Goal: Task Accomplishment & Management: Complete application form

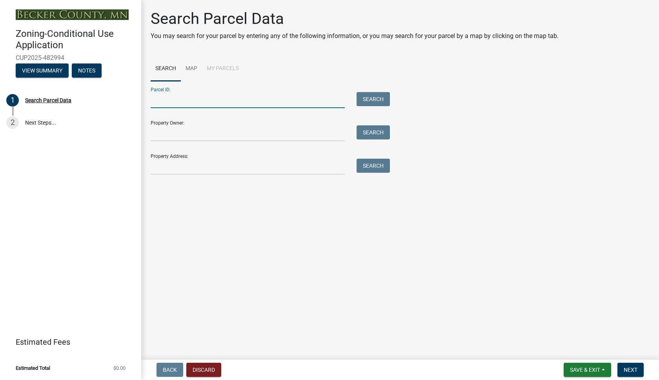
click at [273, 94] on input "Parcel ID:" at bounding box center [248, 100] width 194 height 16
type input "081049304"
click at [372, 93] on button "Search" at bounding box center [372, 99] width 33 height 14
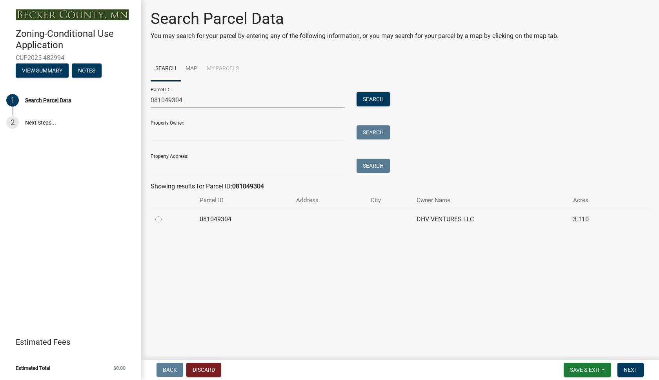
click at [165, 215] on label at bounding box center [165, 215] width 0 height 0
click at [165, 220] on input "radio" at bounding box center [167, 217] width 5 height 5
radio input "true"
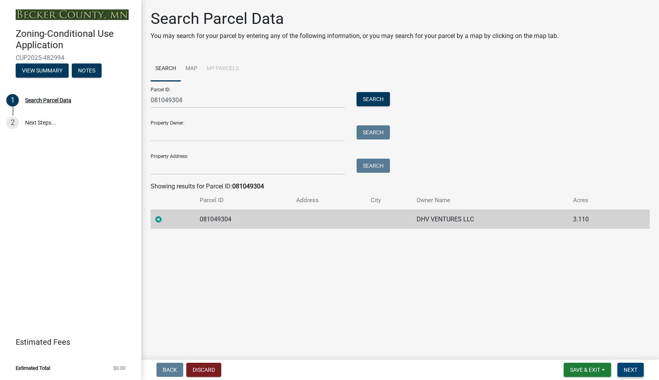
click at [631, 370] on span "Next" at bounding box center [630, 370] width 14 height 6
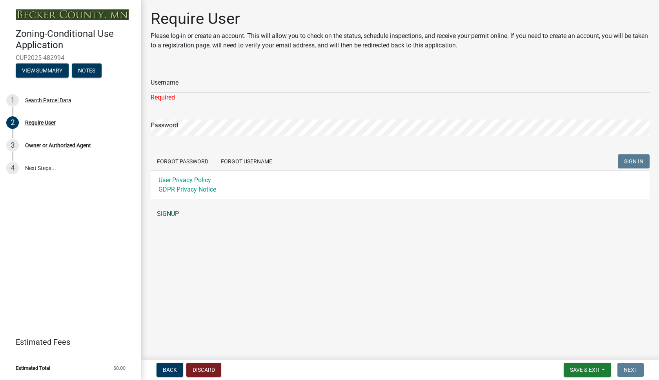
click at [172, 204] on div "Username Required Password Forgot Password Forgot Username SIGN IN User Privacy…" at bounding box center [400, 144] width 499 height 156
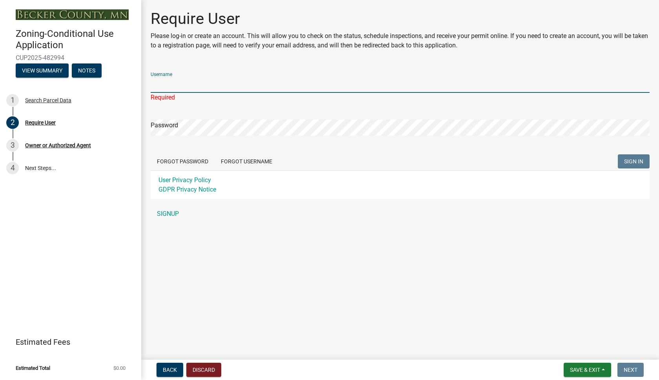
click at [163, 84] on input "Username" at bounding box center [400, 85] width 499 height 16
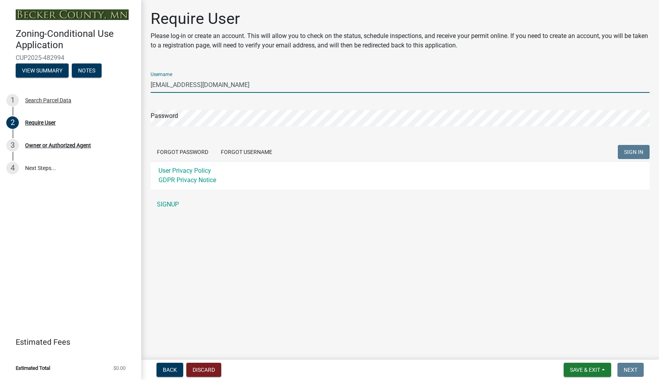
type input "[EMAIL_ADDRESS][DOMAIN_NAME]"
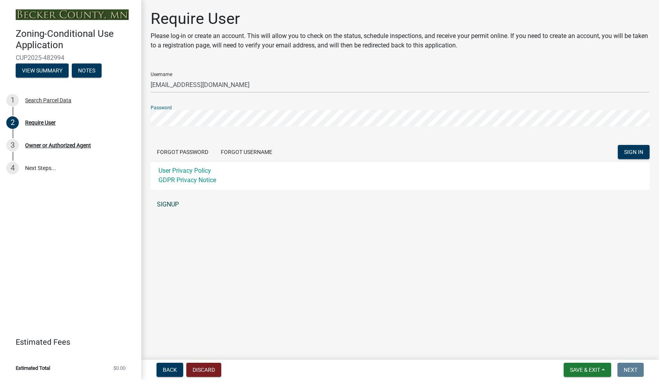
click at [174, 205] on link "SIGNUP" at bounding box center [400, 205] width 499 height 16
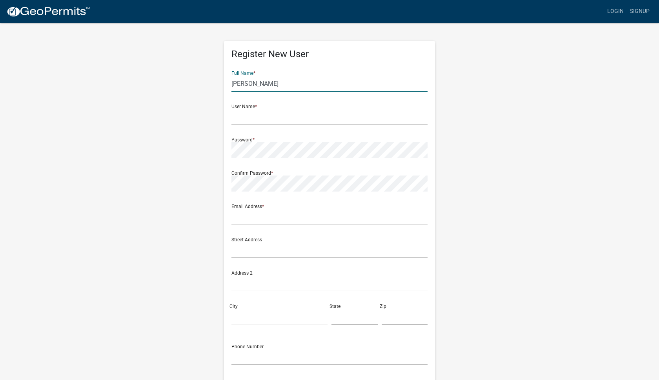
type input "[PERSON_NAME]"
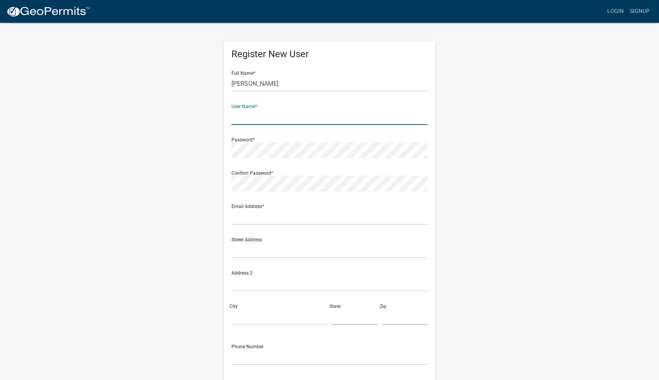
click at [301, 119] on input "text" at bounding box center [329, 117] width 196 height 16
type input "[EMAIL_ADDRESS][DOMAIN_NAME]"
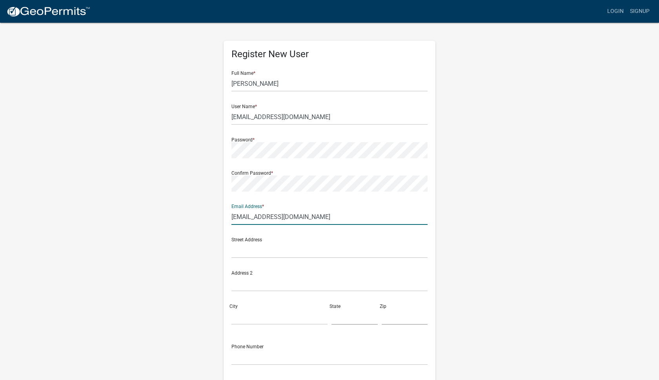
type input "[EMAIL_ADDRESS][DOMAIN_NAME]"
type input "28774 MN-34"
type input "[GEOGRAPHIC_DATA]"
type input "MN"
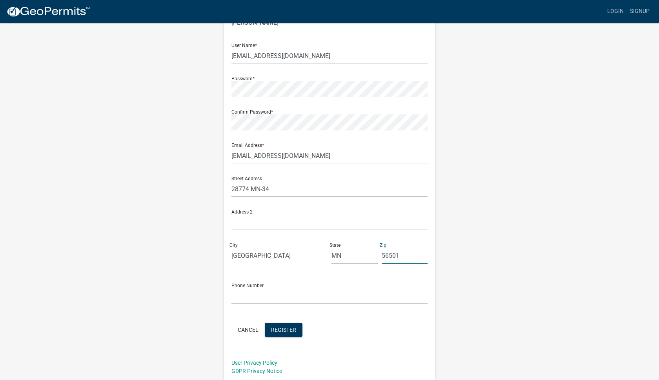
scroll to position [61, 0]
type input "56501"
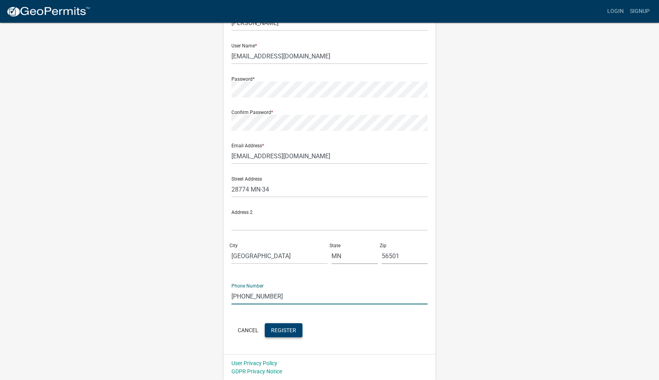
type input "[PHONE_NUMBER]"
click at [282, 331] on span "Register" at bounding box center [283, 330] width 25 height 6
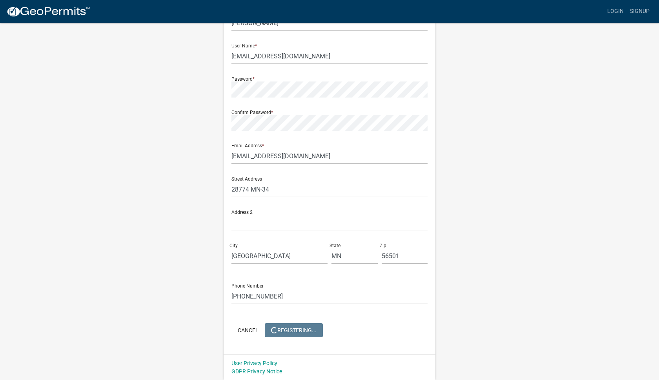
scroll to position [0, 0]
